Goal: Task Accomplishment & Management: Complete application form

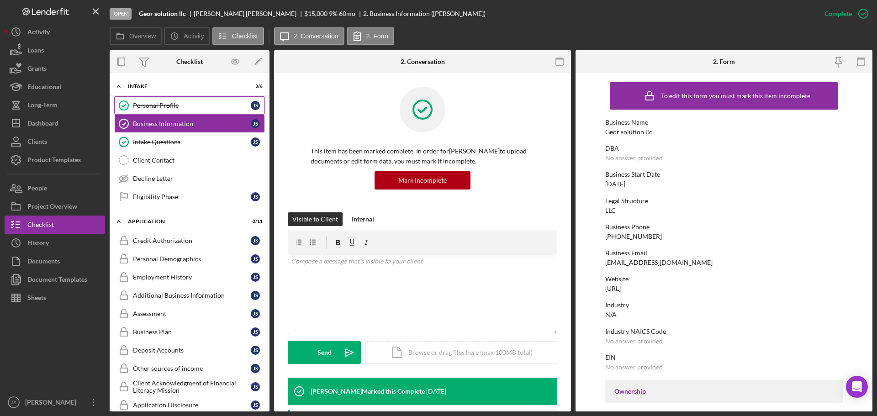
click at [207, 101] on link "Personal Profile Personal Profile [PERSON_NAME]" at bounding box center [189, 105] width 151 height 18
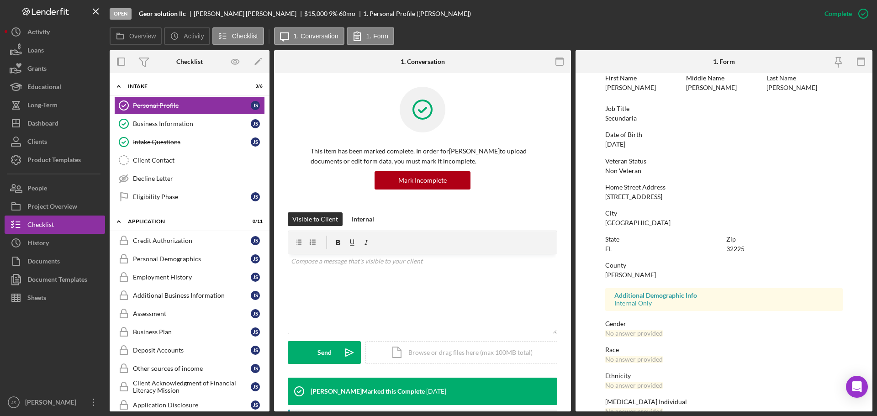
scroll to position [88, 0]
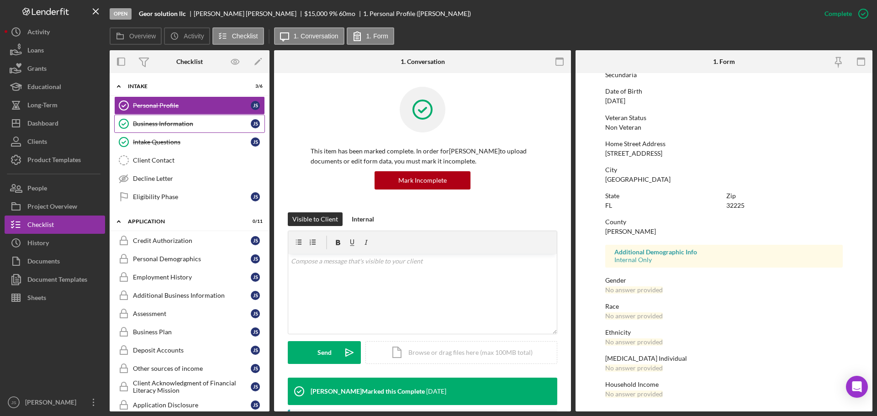
click at [212, 128] on link "Business Information Business Information J S" at bounding box center [189, 124] width 151 height 18
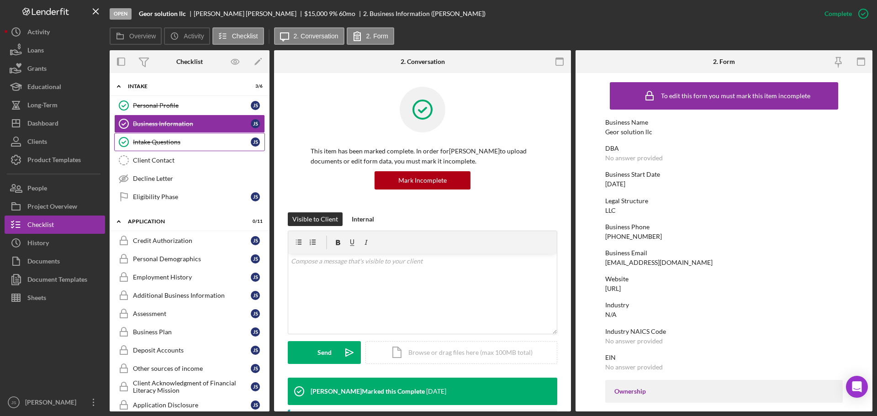
click at [207, 144] on div "Intake Questions" at bounding box center [192, 141] width 118 height 7
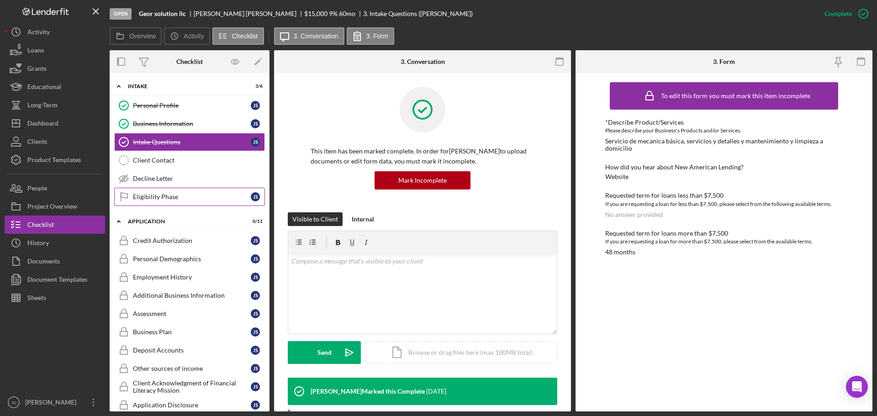
drag, startPoint x: 201, startPoint y: 195, endPoint x: 195, endPoint y: 198, distance: 7.0
click at [201, 195] on div "Eligibility Phase" at bounding box center [192, 196] width 118 height 7
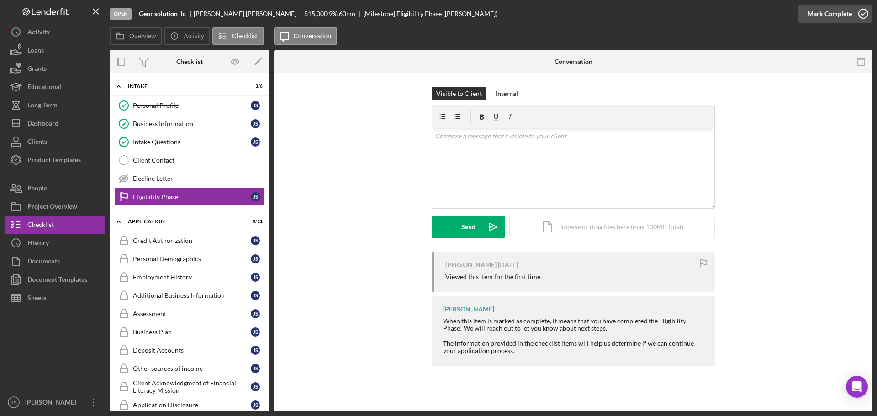
click at [864, 13] on icon "button" at bounding box center [863, 13] width 23 height 23
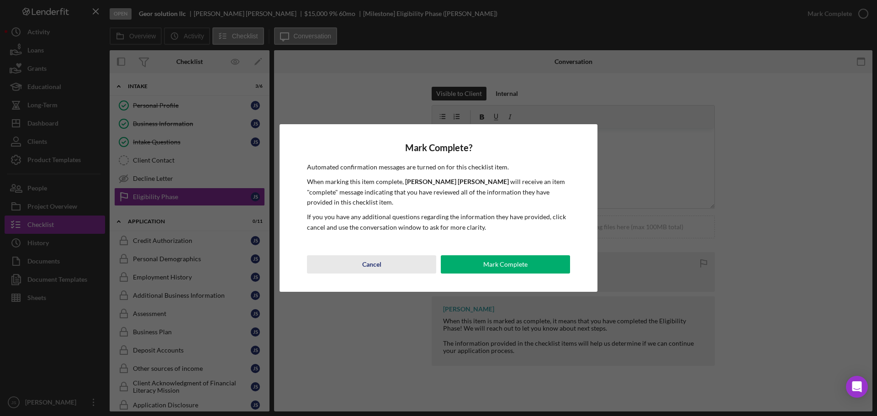
click at [368, 264] on div "Cancel" at bounding box center [371, 264] width 19 height 18
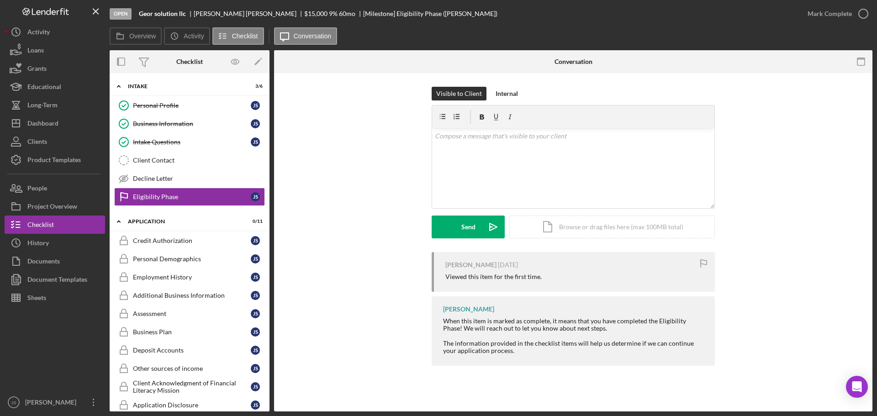
drag, startPoint x: 119, startPoint y: 87, endPoint x: 116, endPoint y: 97, distance: 10.7
click at [119, 87] on icon "Icon/Expander" at bounding box center [119, 86] width 18 height 18
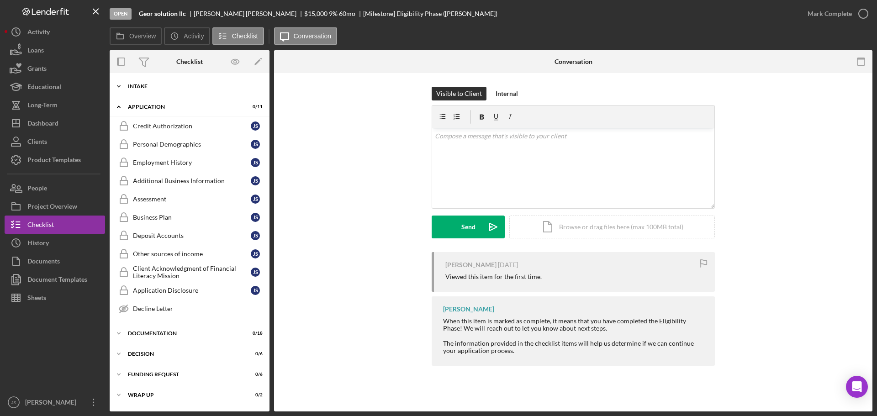
click at [117, 82] on icon "Icon/Expander" at bounding box center [119, 86] width 18 height 18
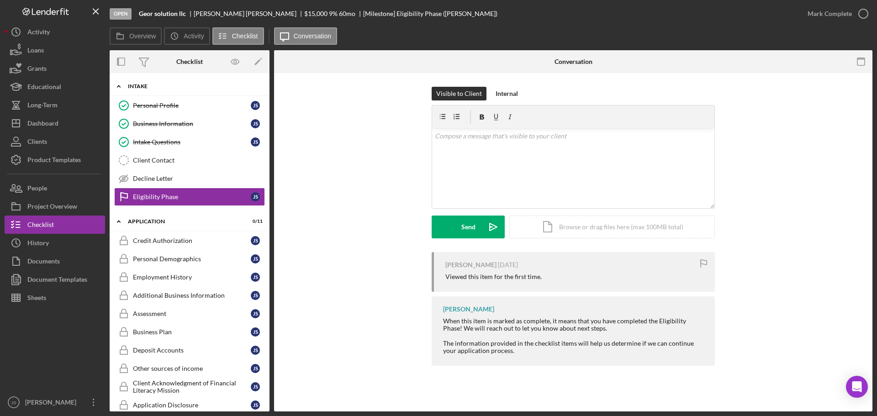
click at [119, 85] on icon "Icon/Expander" at bounding box center [119, 86] width 18 height 18
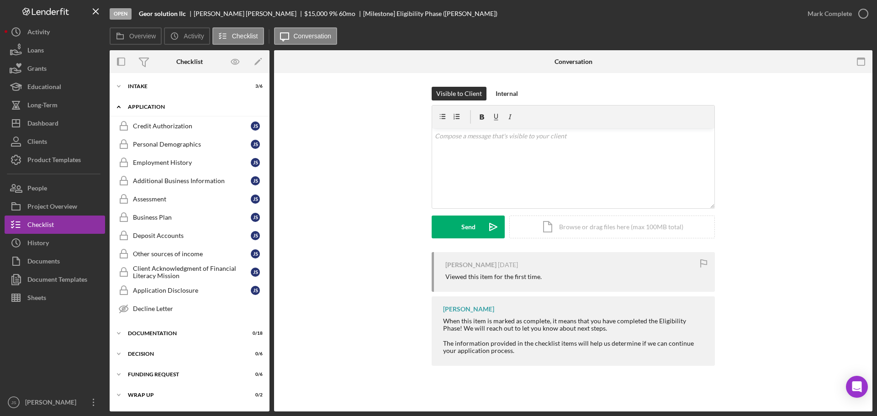
click at [118, 107] on polyline at bounding box center [118, 107] width 3 height 2
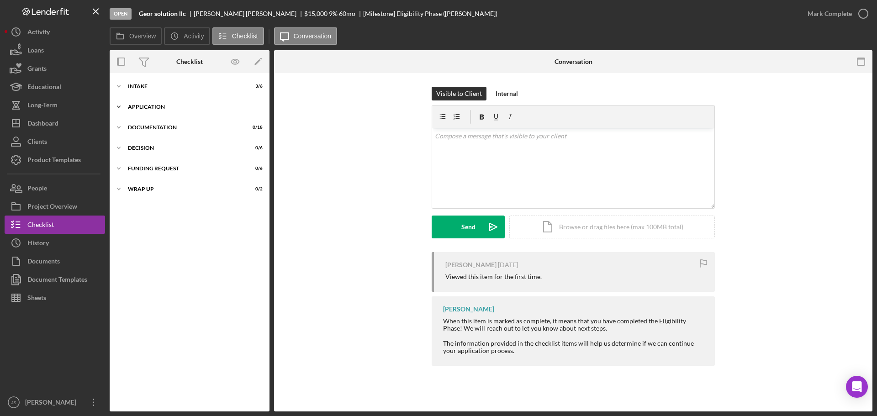
click at [118, 107] on polyline at bounding box center [118, 107] width 3 height 2
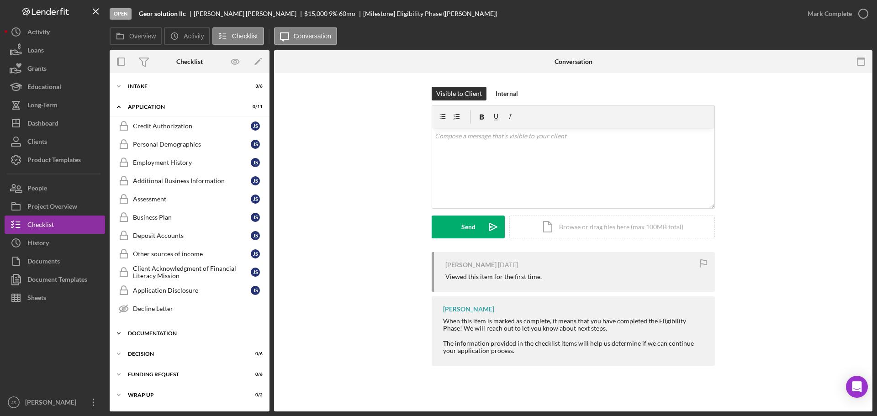
click at [119, 333] on icon "Icon/Expander" at bounding box center [119, 333] width 18 height 18
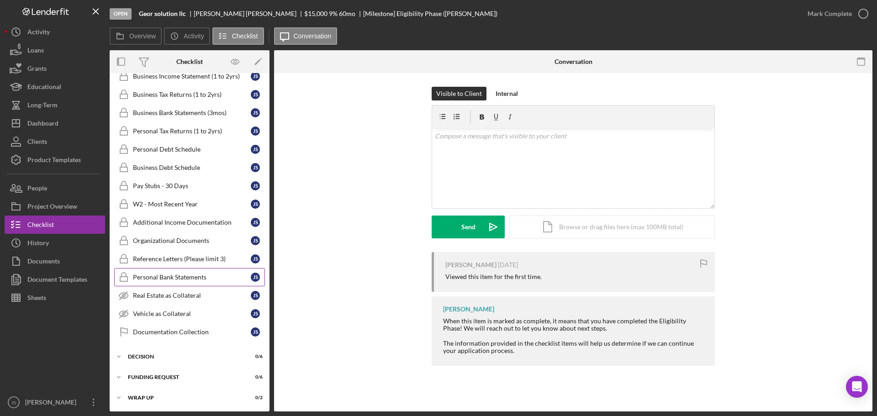
scroll to position [332, 0]
click at [219, 330] on div "Documentation Collection" at bounding box center [192, 331] width 118 height 7
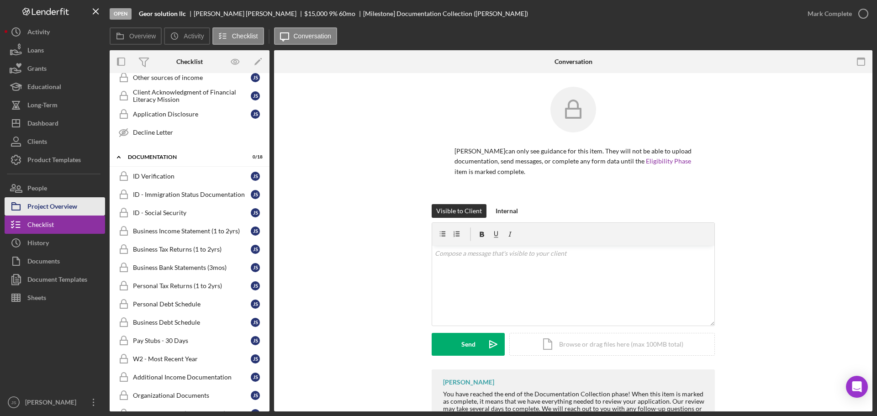
scroll to position [183, 0]
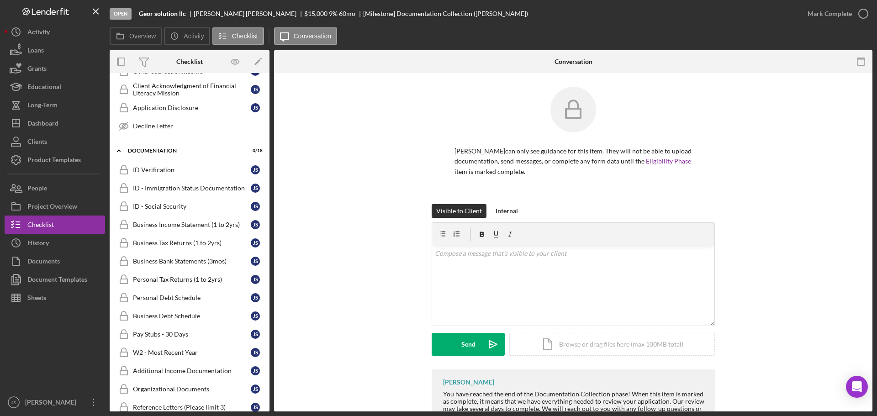
click at [120, 150] on icon "Icon/Expander" at bounding box center [119, 151] width 18 height 18
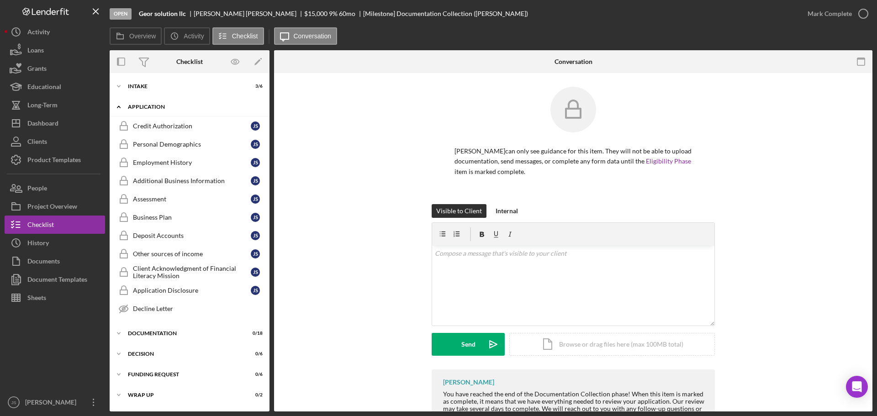
click at [118, 105] on icon "Icon/Expander" at bounding box center [119, 107] width 18 height 18
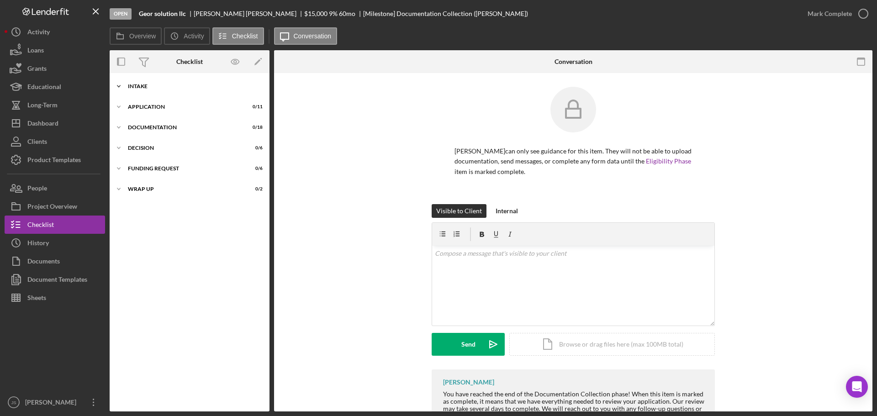
click at [116, 83] on icon "Icon/Expander" at bounding box center [119, 86] width 18 height 18
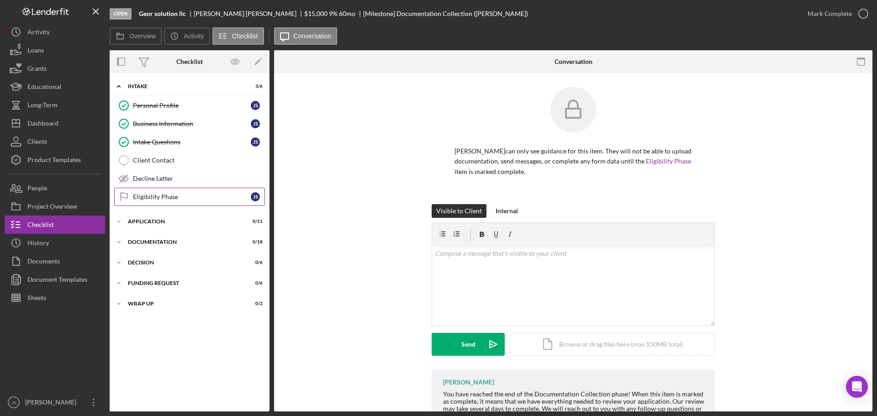
click at [165, 196] on div "Eligibility Phase" at bounding box center [192, 196] width 118 height 7
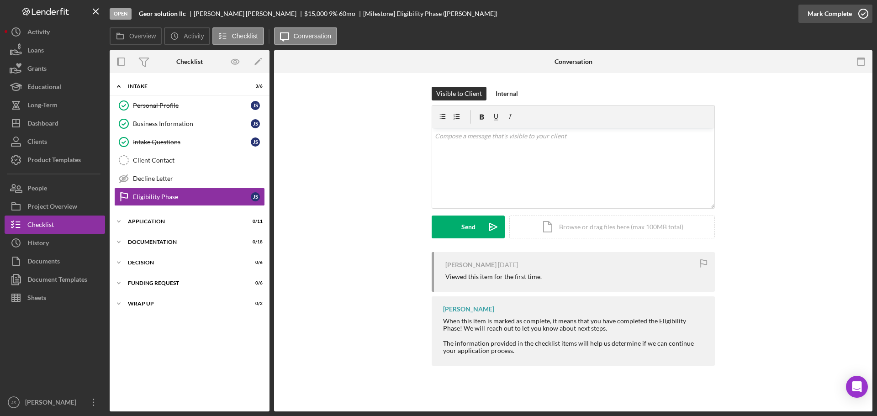
click at [862, 14] on icon "button" at bounding box center [863, 13] width 23 height 23
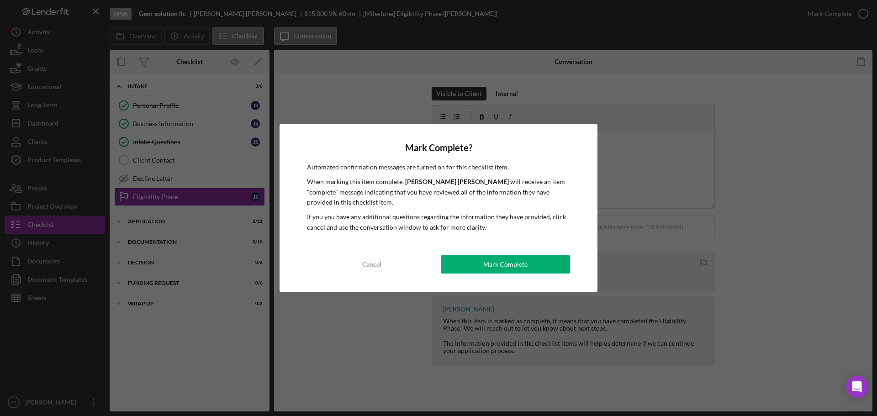
click at [501, 264] on div "Mark Complete" at bounding box center [505, 264] width 44 height 18
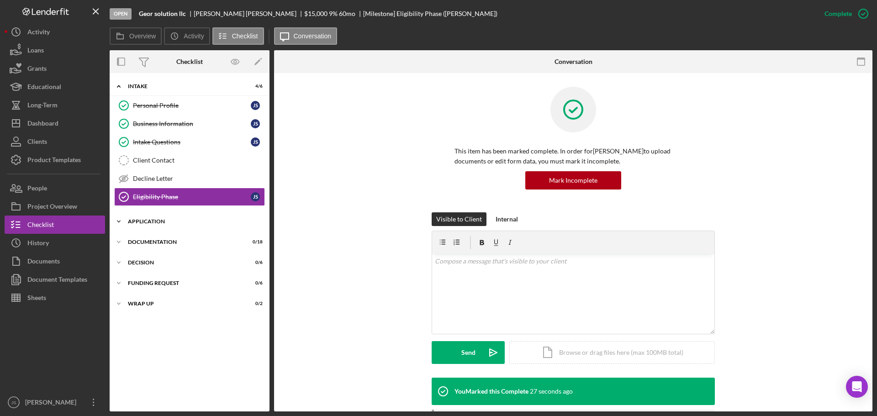
click at [118, 222] on polyline at bounding box center [118, 222] width 3 height 2
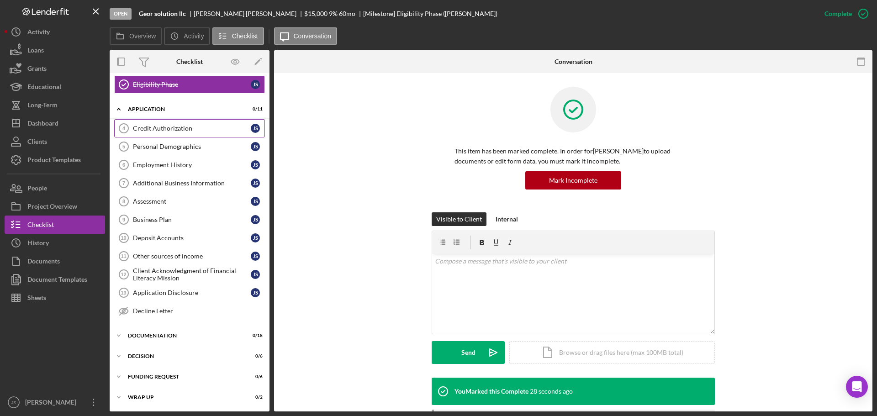
click at [162, 127] on div "Credit Authorization" at bounding box center [192, 128] width 118 height 7
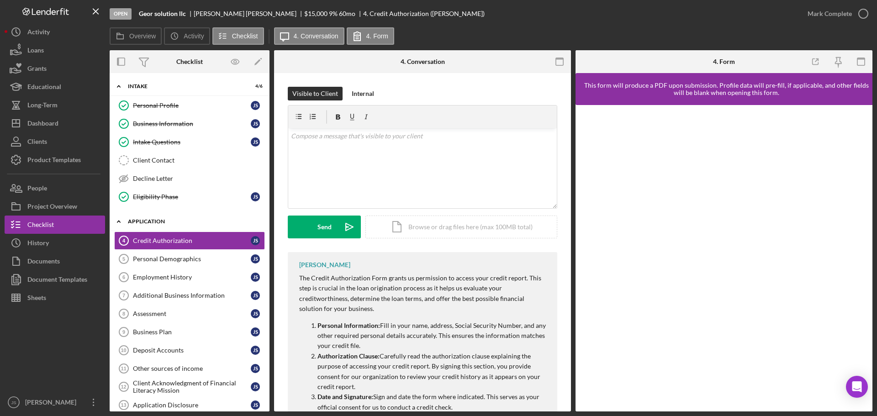
click at [118, 223] on icon "Icon/Expander" at bounding box center [119, 221] width 18 height 18
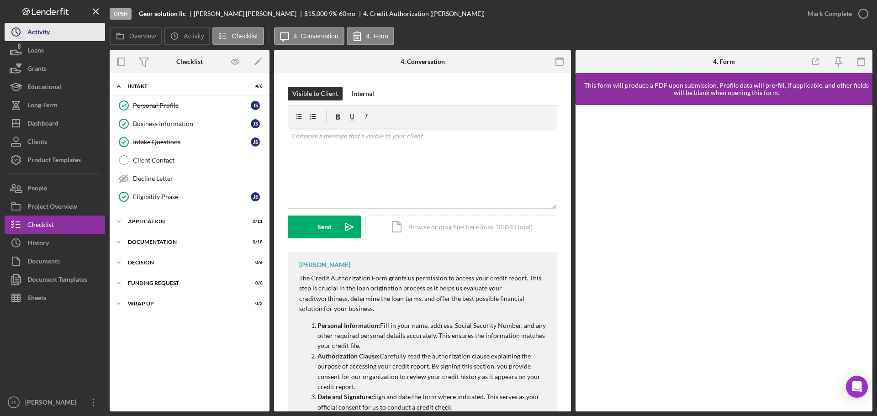
click at [36, 29] on div "Activity" at bounding box center [38, 33] width 22 height 21
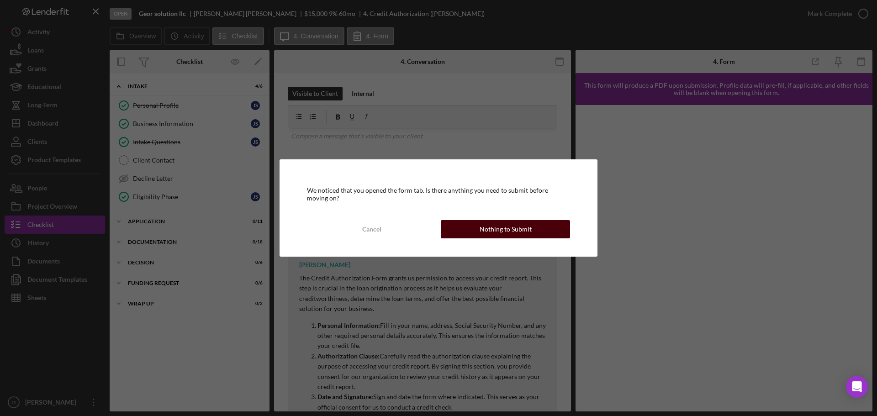
click at [479, 233] on button "Nothing to Submit" at bounding box center [505, 229] width 129 height 18
